Goal: Task Accomplishment & Management: Manage account settings

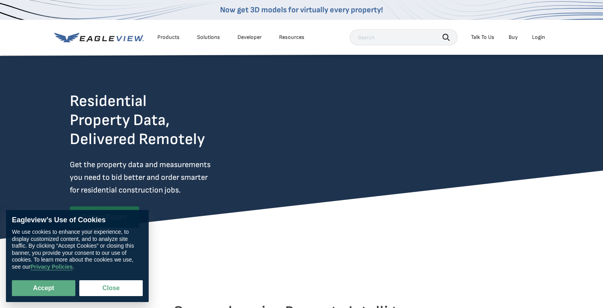
click at [536, 38] on div "Login" at bounding box center [538, 37] width 13 height 7
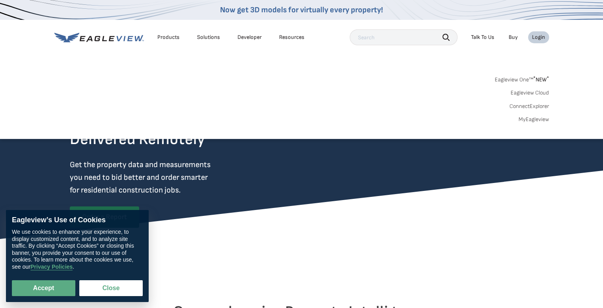
click at [530, 118] on link "MyEagleview" at bounding box center [534, 119] width 31 height 7
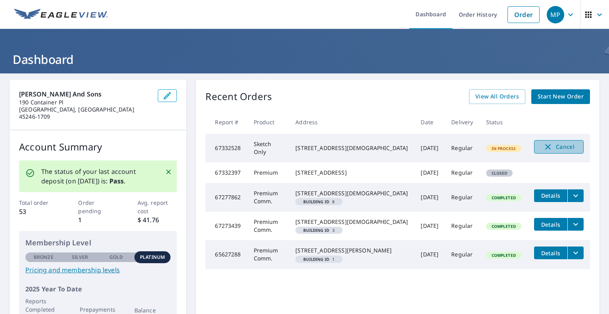
click at [558, 143] on span "Cancel" at bounding box center [559, 147] width 33 height 10
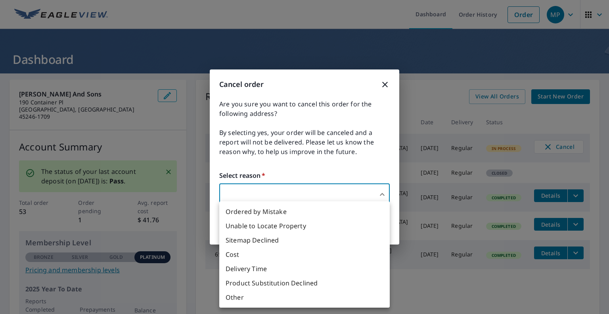
click at [314, 196] on body "MP MP Dashboard Order History Order MP Dashboard Hays and Sons 190 Container Pl…" at bounding box center [304, 157] width 609 height 314
click at [266, 213] on li "Ordered by Mistake" at bounding box center [304, 211] width 171 height 14
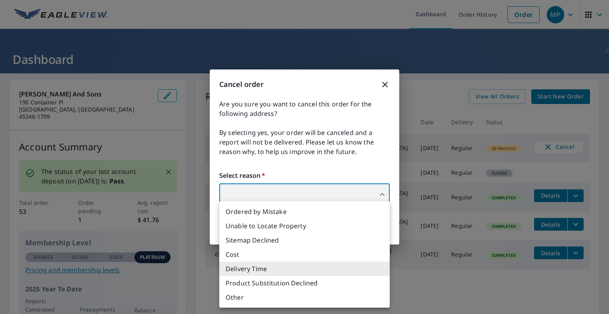
type input "30"
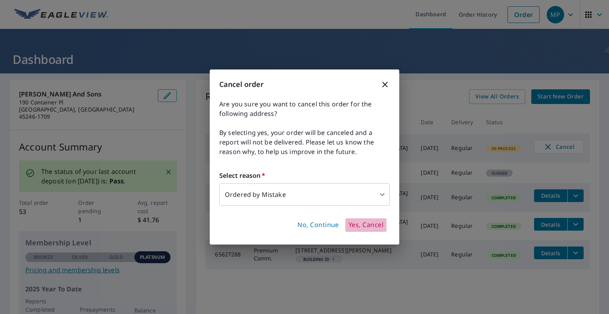
click at [365, 225] on span "Yes, Cancel" at bounding box center [366, 225] width 35 height 9
